Goal: Contribute content: Add original content to the website for others to see

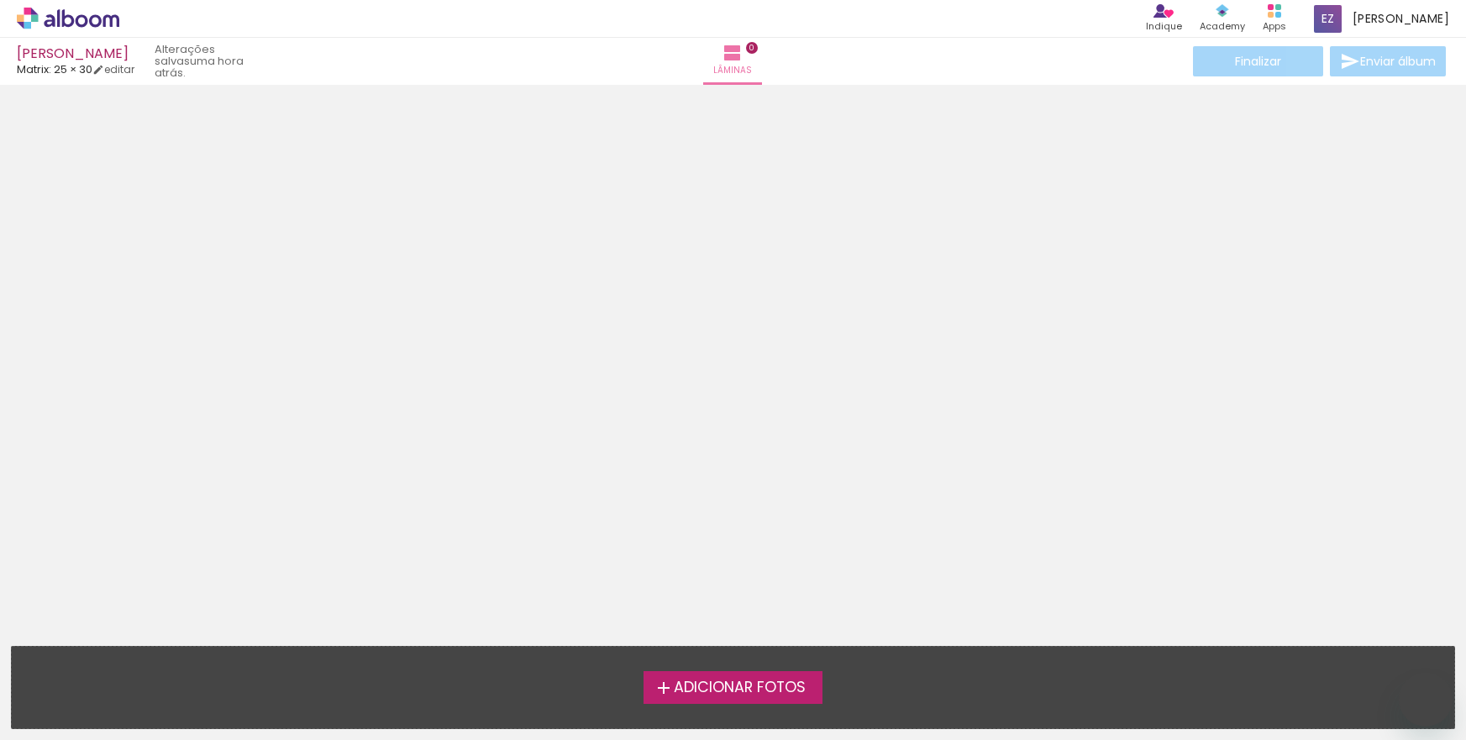
click at [706, 689] on span "Adicionar Fotos" at bounding box center [740, 688] width 132 height 15
click at [0, 0] on input "file" at bounding box center [0, 0] width 0 height 0
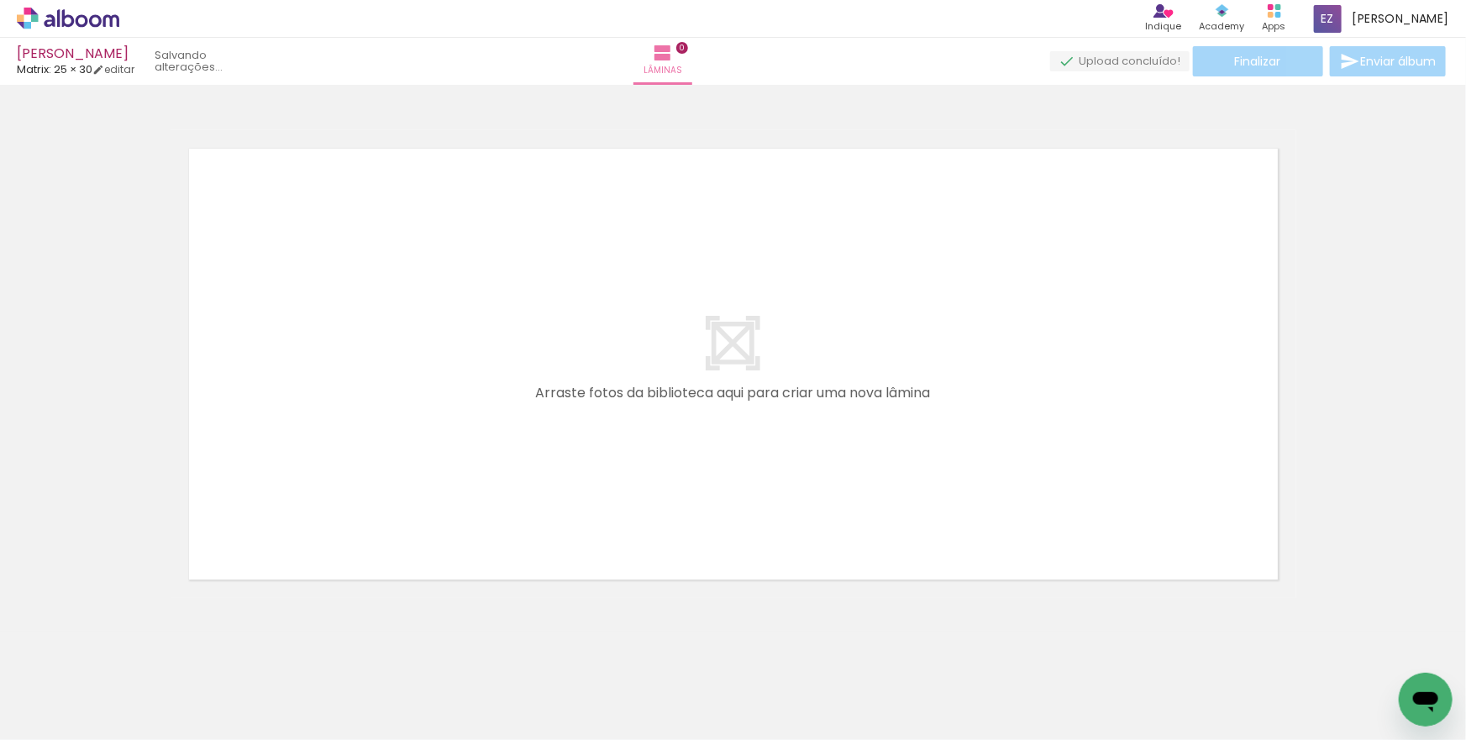
scroll to position [7, 0]
